Goal: Task Accomplishment & Management: Complete application form

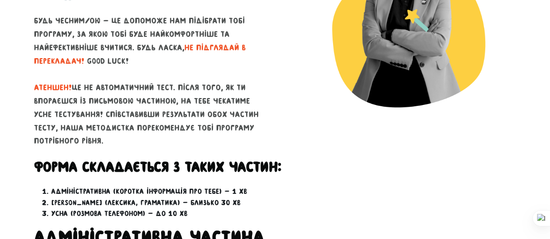
scroll to position [159, 0]
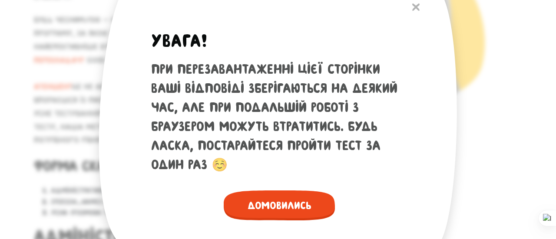
click at [308, 203] on span "Домовились" at bounding box center [279, 206] width 111 height 30
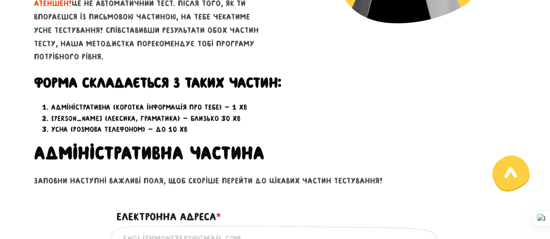
scroll to position [314, 0]
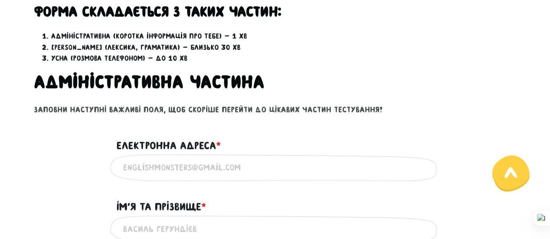
click at [228, 159] on input "Електронна адреса * ?" at bounding box center [275, 168] width 304 height 20
type input "[EMAIL_ADDRESS][DOMAIN_NAME]"
type input "[PERSON_NAME]"
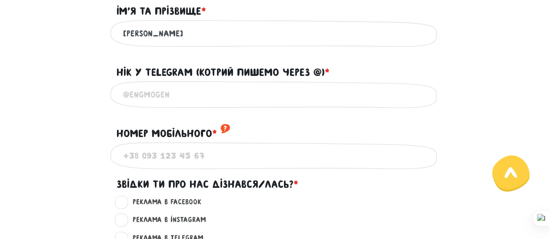
scroll to position [511, 0]
click at [240, 97] on input "@" at bounding box center [275, 94] width 304 height 20
type input "@Linaa7878"
click at [236, 165] on input "Номер мобільного * ?" at bounding box center [275, 156] width 304 height 20
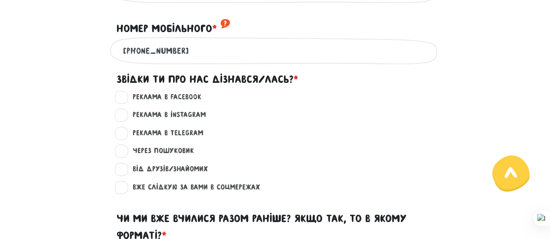
scroll to position [616, 0]
type input "[PHONE_NUMBER]"
click at [125, 120] on label "Реклама в Instagram ?" at bounding box center [165, 114] width 81 height 11
click at [122, 118] on input "Реклама в Instagram ?" at bounding box center [122, 113] width 7 height 9
radio input "true"
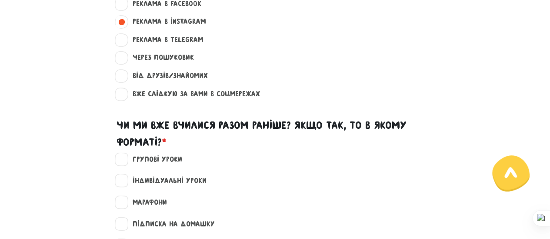
scroll to position [786, 0]
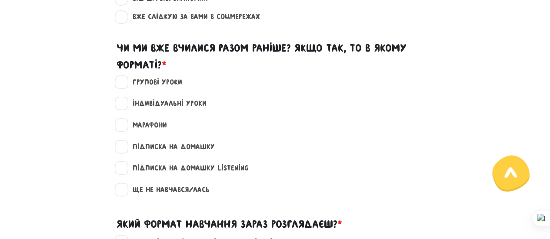
click at [125, 196] on label "Ще не навчався/лась" at bounding box center [167, 189] width 84 height 11
click at [121, 193] on input "Ще не навчався/лась" at bounding box center [122, 188] width 7 height 9
checkbox input "true"
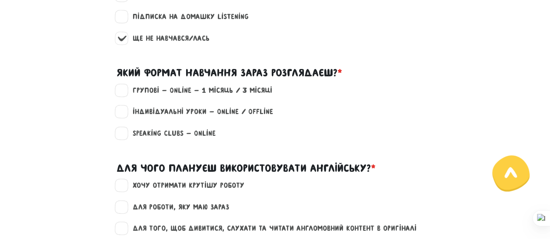
click at [125, 96] on label "Групові - Online - 1 місяць / 3 місяці" at bounding box center [198, 90] width 147 height 11
click at [125, 94] on input "Групові - Online - 1 місяць / 3 місяці" at bounding box center [122, 89] width 7 height 9
checkbox input "true"
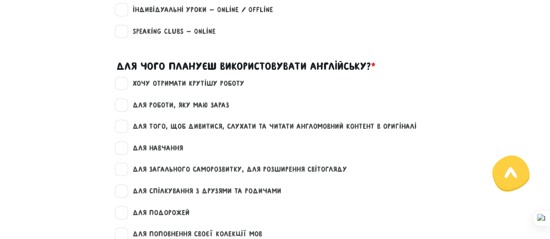
click at [127, 37] on label "Speaking clubs - Online" at bounding box center [170, 31] width 90 height 11
click at [126, 35] on input "Speaking clubs - Online" at bounding box center [122, 30] width 7 height 9
checkbox input "true"
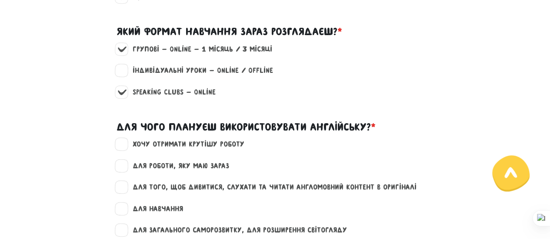
click at [128, 53] on label "Групові - Online - 1 місяць / 3 місяці" at bounding box center [198, 49] width 147 height 11
click at [126, 53] on input "Групові - Online - 1 місяць / 3 місяці" at bounding box center [122, 48] width 7 height 9
checkbox input "false"
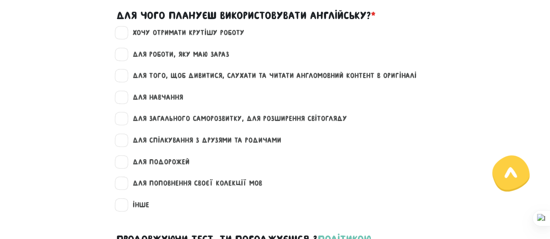
scroll to position [1090, 0]
click at [125, 61] on label "для роботи, яку маю зараз" at bounding box center [177, 55] width 104 height 11
click at [124, 58] on input "для роботи, яку маю зараз" at bounding box center [122, 54] width 7 height 9
checkbox input "true"
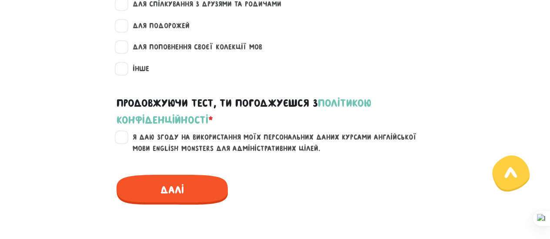
scroll to position [1240, 0]
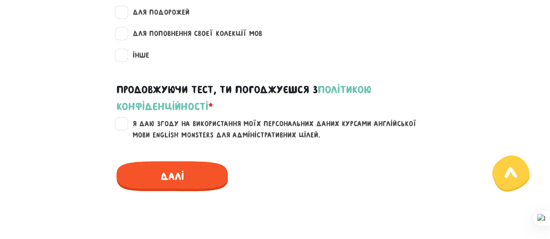
click at [125, 133] on label "Я даю згоду на використання моїх персональних даних курсами англійської мови En…" at bounding box center [280, 130] width 310 height 22
click at [124, 127] on input "Я даю згоду на використання моїх персональних даних курсами англійської мови En…" at bounding box center [122, 123] width 7 height 9
checkbox input "true"
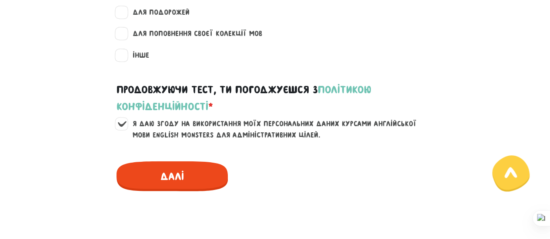
click at [172, 189] on span "Далі" at bounding box center [171, 177] width 111 height 30
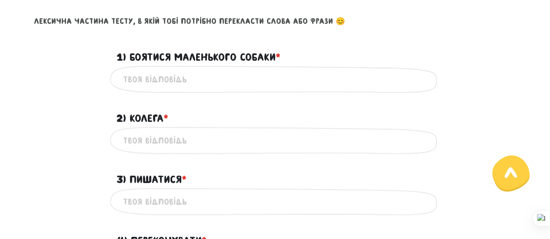
scroll to position [373, 0]
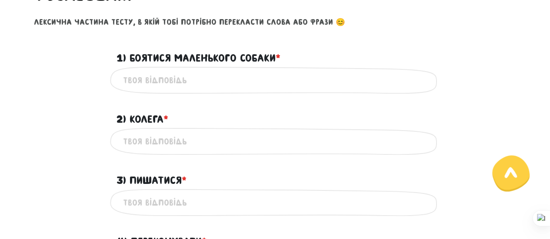
click at [229, 80] on input "1) Боятися маленького собаки * ?" at bounding box center [275, 80] width 304 height 20
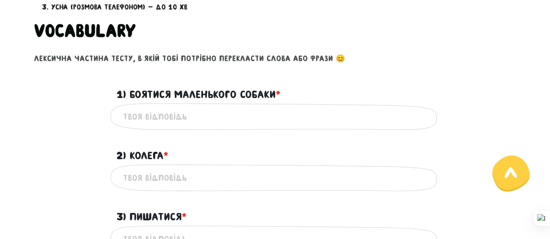
scroll to position [335, 0]
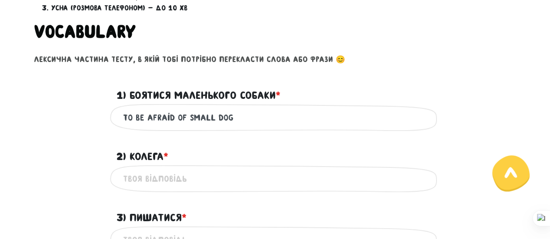
click at [188, 117] on input "to be afraid of small dog" at bounding box center [275, 118] width 304 height 20
type input "to be afraid of a small dog"
click at [193, 182] on input "2) Колега * ?" at bounding box center [275, 179] width 304 height 20
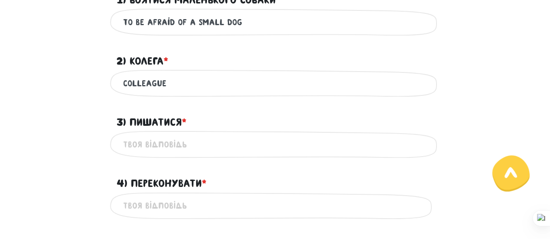
scroll to position [431, 0]
type input "colleague"
click at [195, 136] on input "3) Пишатися * ?" at bounding box center [275, 145] width 304 height 20
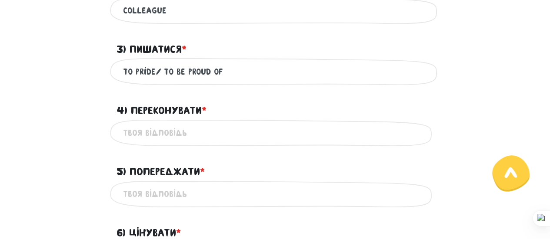
type input "to pride/ to be proud of"
click at [196, 136] on input "4) Переконувати * ?" at bounding box center [275, 133] width 304 height 20
type input "To convince"
click at [202, 198] on input "5) Попереджати * ?" at bounding box center [275, 195] width 304 height 20
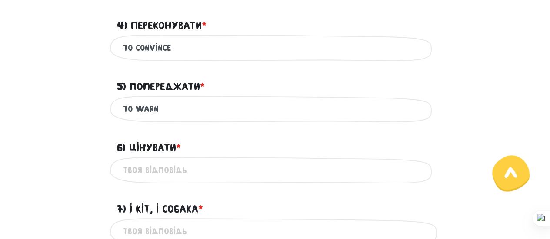
type input "To warn"
click at [181, 168] on input "6) Цінувати * ?" at bounding box center [275, 171] width 304 height 20
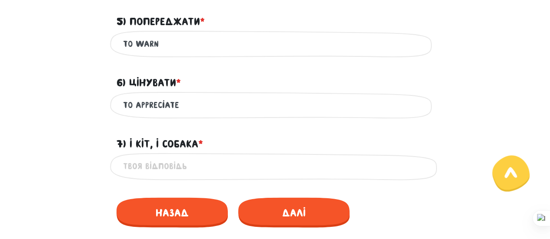
type input "to appreciate"
click at [181, 173] on input "7) І кіт, і собака * ?" at bounding box center [275, 167] width 304 height 20
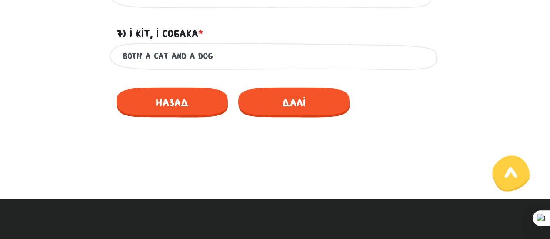
scroll to position [765, 0]
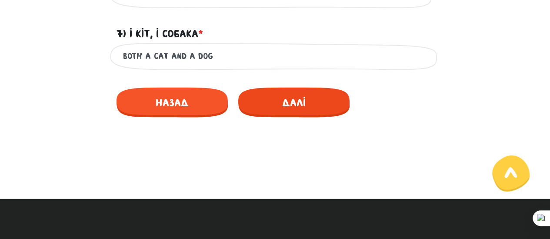
type input "Both a cat and a dog"
click at [291, 103] on span "Далі" at bounding box center [293, 102] width 111 height 30
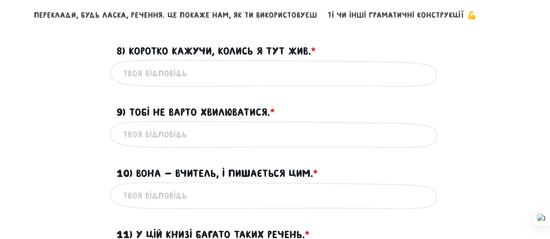
scroll to position [384, 0]
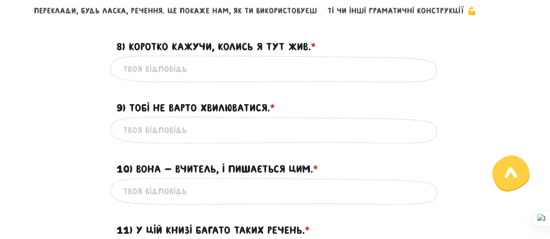
click at [289, 63] on input "8) Коротко кажучи, колись я тут жив. * ?" at bounding box center [275, 69] width 304 height 20
type input "S"
type input "Long story shorter once i lived here"
click at [272, 122] on input "9) Тобі не варто хвилюватися. * ?" at bounding box center [275, 130] width 304 height 20
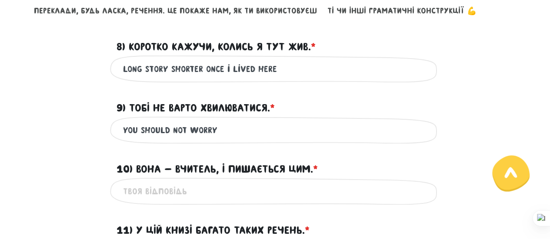
scroll to position [386, 0]
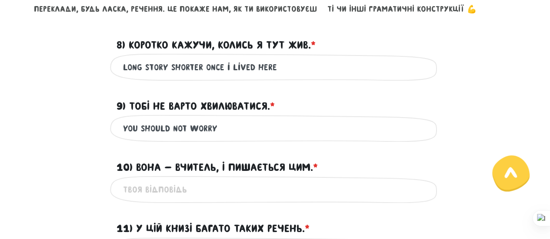
type input "You should not worry"
click at [270, 199] on input "10) Вона - вчитель, і пишається цим. * ?" at bounding box center [275, 190] width 304 height 20
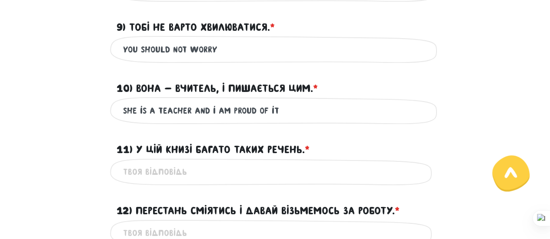
type input "she is a teacher and i am proud of it"
click at [267, 166] on input "11) У цій книзі багато таких речень. * ?" at bounding box center [275, 172] width 304 height 20
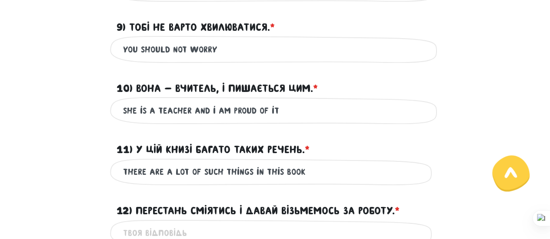
scroll to position [555, 0]
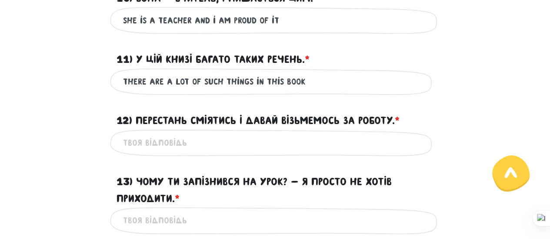
type input "there are a lot of such things in this book"
click at [252, 141] on input "12) Перестань сміятись і давай візьмемось за роботу. * ?" at bounding box center [275, 143] width 304 height 20
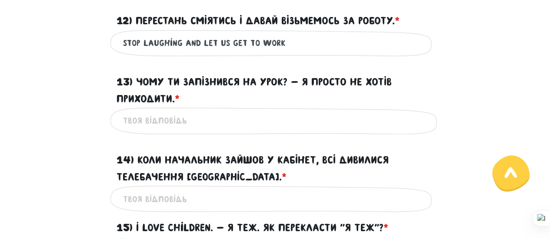
type input "stop laughing and let us get to work"
click at [240, 110] on div "Це обов'язкове поле" at bounding box center [275, 120] width 330 height 27
click at [241, 117] on input "13) Чому ти запізнився на урок? - Я просто не хотів приходити. * ?" at bounding box center [275, 121] width 304 height 20
click at [156, 123] on input "why are you late for class" at bounding box center [275, 121] width 304 height 20
click at [255, 123] on input "why were you late for class" at bounding box center [275, 121] width 304 height 20
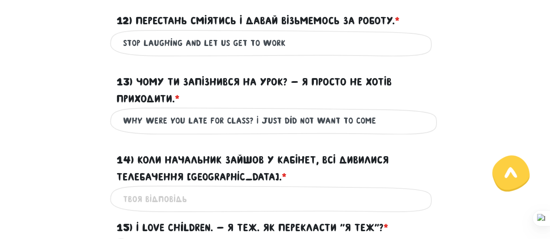
type input "why were you late for class? I just did not want to come"
click at [243, 191] on input "14) Коли начальник зайшов у кабінет, всі дивилися Телебачення [GEOGRAPHIC_DATA]…" at bounding box center [275, 199] width 304 height 20
type input "S"
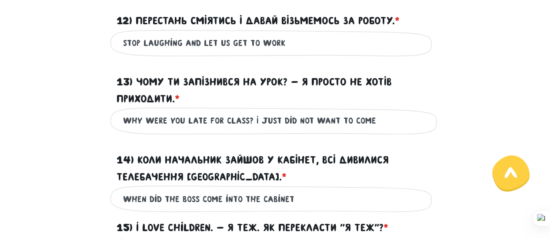
click at [164, 201] on input "When did the boss come into the cabinet" at bounding box center [275, 199] width 304 height 20
click at [195, 196] on input "When the boss come into the cabinet" at bounding box center [275, 199] width 304 height 20
click at [306, 194] on input "When the boss came into the cabinet" at bounding box center [275, 199] width 304 height 20
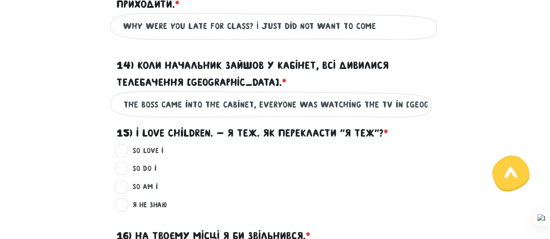
scroll to position [751, 0]
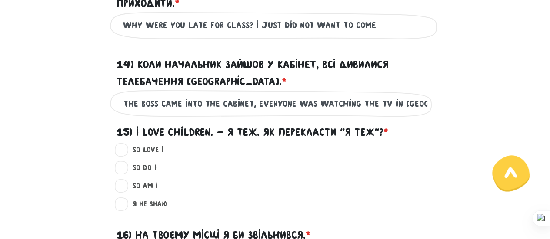
type input "When the boss came into the cabinet, everyone was watching the TV in [GEOGRAPHI…"
click at [125, 169] on label "So do I ?" at bounding box center [140, 167] width 31 height 11
click at [123, 169] on input "So do I ?" at bounding box center [122, 166] width 7 height 9
radio input "true"
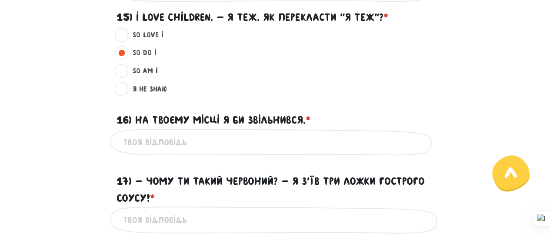
scroll to position [865, 0]
click at [200, 151] on input "16) На твоєму місці я би звільнився. * ?" at bounding box center [275, 143] width 304 height 20
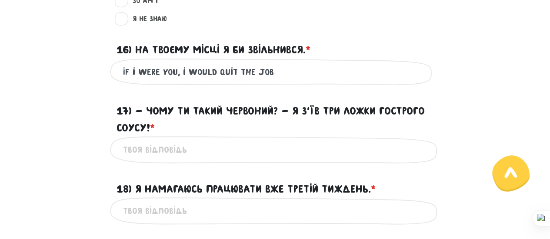
type input "If i were you, i would quit the job"
click at [197, 141] on input "17) - Чому ти такий червоний? - Я з’їв три ложки гострого соусу! * ?" at bounding box center [275, 150] width 304 height 20
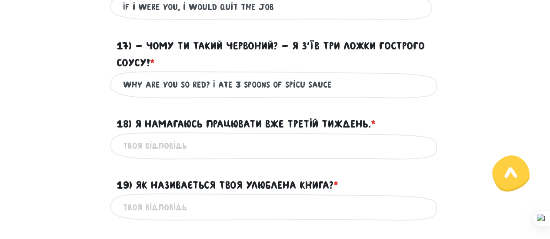
scroll to position [1003, 0]
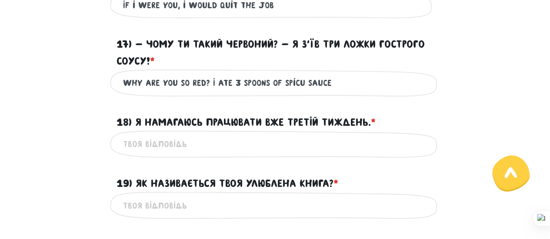
type input "Why are you so red? I ate 3 spoons of spicu sauce"
click at [197, 141] on input "18) Я намагаюсь працювати вже третій тиждень. * ?" at bounding box center [275, 145] width 304 height 20
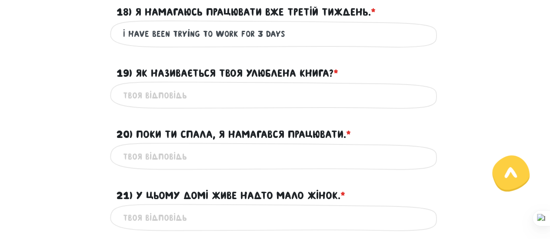
scroll to position [1116, 0]
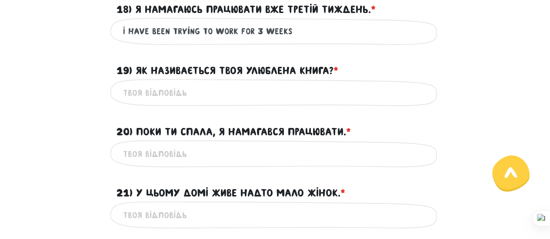
type input "I have been trying to work for 3 weeks"
click at [249, 97] on input "19) Як називається твоя улюблена книга? * ?" at bounding box center [275, 93] width 304 height 20
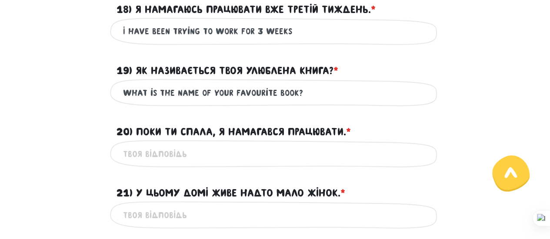
type input "What is the name of your favourite book?"
click at [247, 143] on div "Це обов'язкове поле" at bounding box center [275, 153] width 330 height 27
click at [243, 152] on input "20) Поки ти спала, я намагався працювати. * ?" at bounding box center [275, 154] width 304 height 20
type input "w"
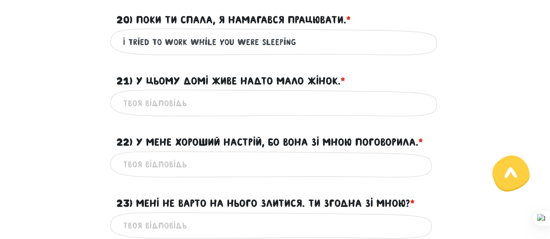
scroll to position [1229, 0]
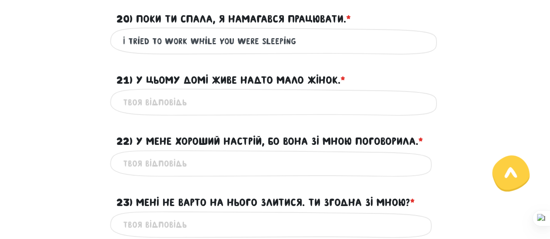
type input "I tried to work while you were sleeping"
click at [248, 92] on div "Це обов'язкове поле" at bounding box center [275, 102] width 330 height 27
click at [247, 101] on input "21) У цьому домі живе надто мало жінок. * ?" at bounding box center [275, 103] width 304 height 20
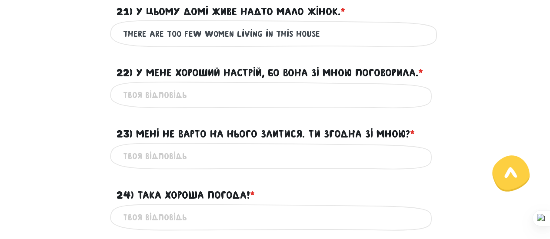
scroll to position [1297, 0]
type input "There are too few women living in this house"
click at [247, 101] on input "22) У мене хороший настрій, бо вона зі мною поговорила. * ?" at bounding box center [275, 96] width 304 height 20
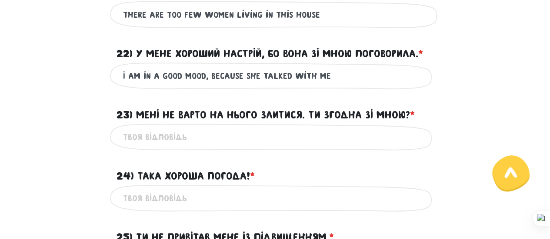
scroll to position [1318, 0]
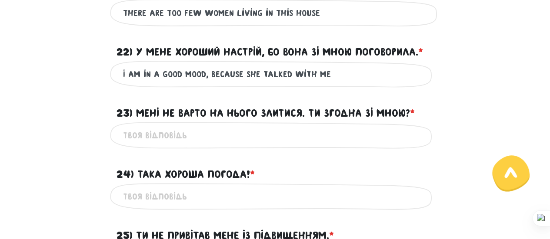
type input "I am in a good mood, because she talked with me"
click at [242, 135] on input "23) Мені не варто на нього злитися. Ти згодна зі мною? * ?" at bounding box center [275, 136] width 304 height 20
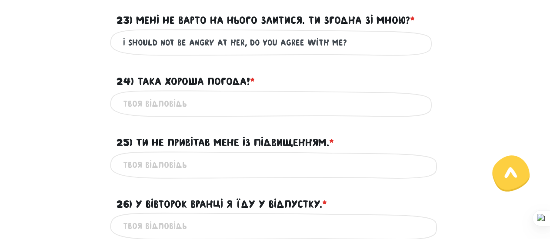
scroll to position [1414, 0]
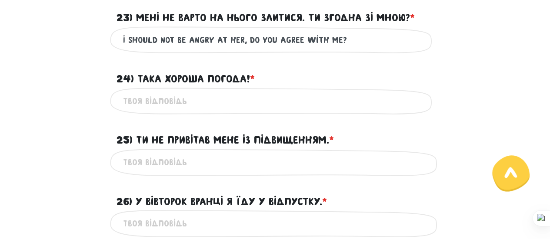
type input "I should not be angry at her, do you agree with me?"
click at [224, 114] on div "Це обов'язкове поле" at bounding box center [275, 101] width 330 height 27
click at [219, 103] on input "24) Така хороша погода! * ?" at bounding box center [275, 102] width 304 height 20
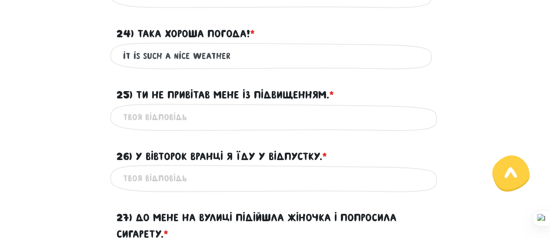
scroll to position [1459, 0]
type input "it is such a nice weather"
click at [209, 122] on input "25) Ти не привітав мене із підвищенням. * ?" at bounding box center [275, 118] width 304 height 20
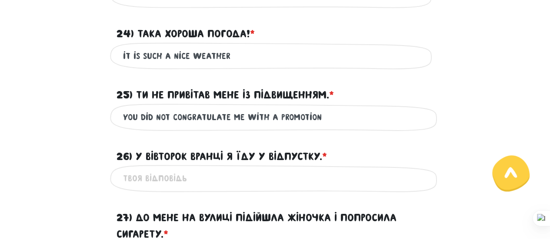
scroll to position [1508, 0]
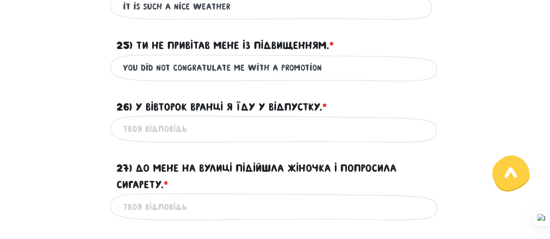
type input "you did not congratulate me with a promotion"
click at [209, 122] on input "26) У вівторок вранці я їду у відпустку. * ?" at bounding box center [275, 129] width 304 height 20
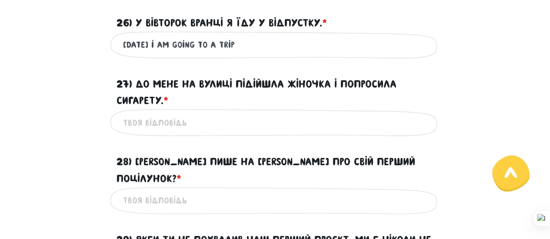
scroll to position [1604, 0]
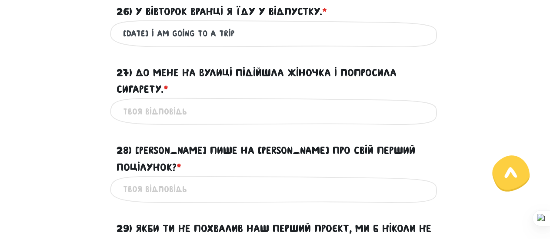
type input "[DATE] i am going to a trip"
click at [206, 114] on input "27) До мене на вулиці підійшла жіночка і попросила сигарету. * ?" at bounding box center [275, 112] width 304 height 20
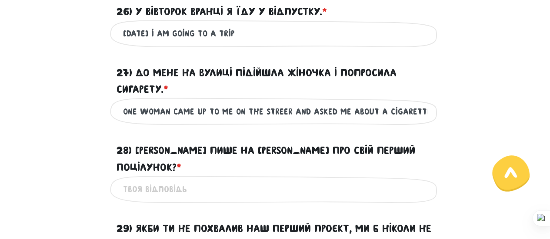
scroll to position [1644, 0]
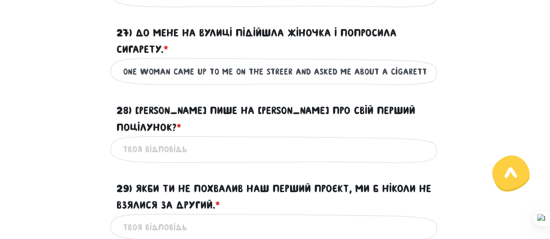
type input "One woman came up to me on the streer and asked me about a cigarette"
